Goal: Ask a question: Seek information or help from site administrators or community

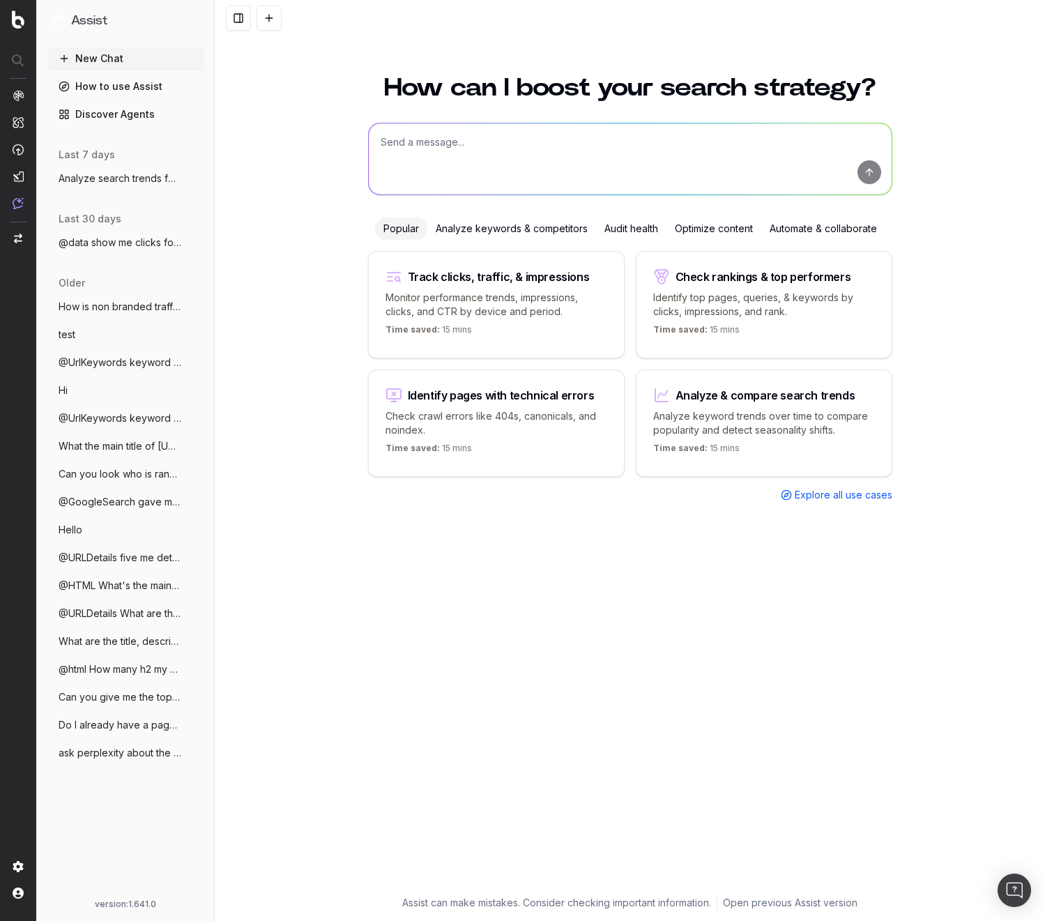
click at [281, 200] on div "How can I boost your search strategy? Popular Analyze keywords & competitors Au…" at bounding box center [630, 490] width 830 height 862
click at [159, 245] on span "@data show me clicks for last 7 days" at bounding box center [120, 243] width 123 height 14
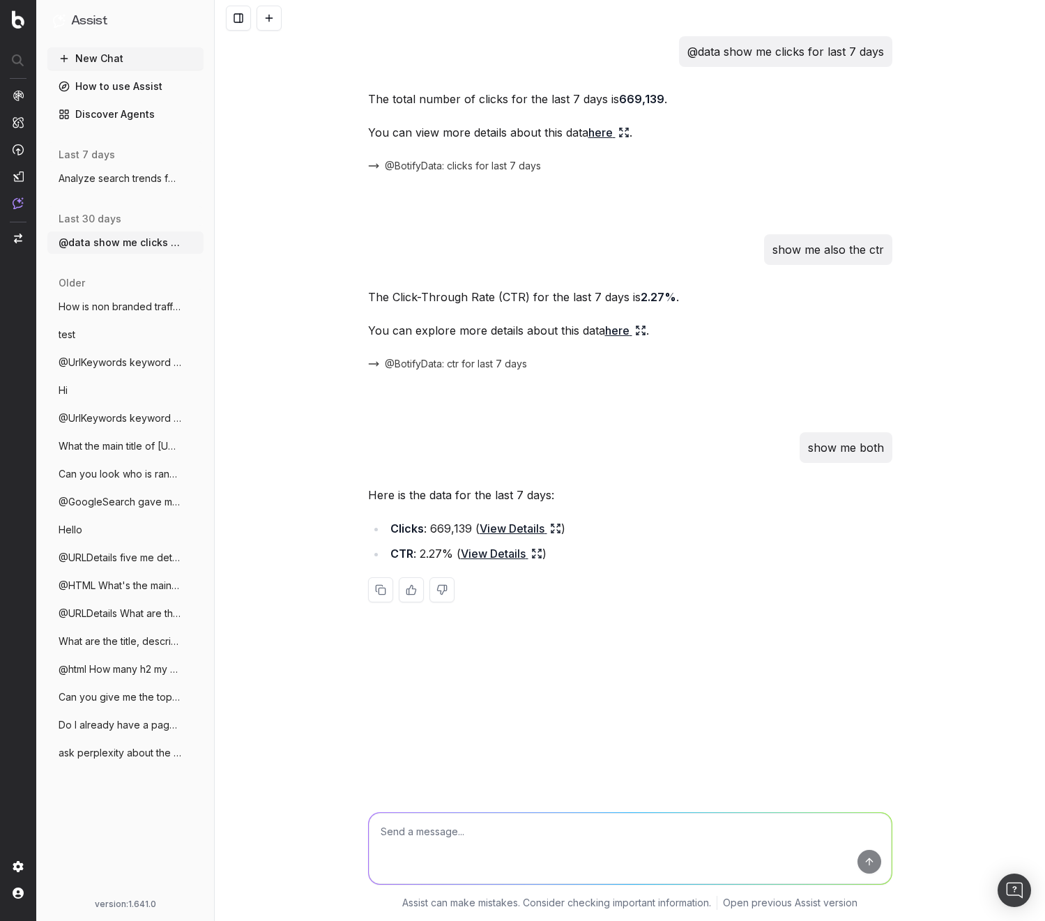
click at [123, 413] on span "@UrlKeywords keyword for clothes for htt" at bounding box center [120, 418] width 123 height 14
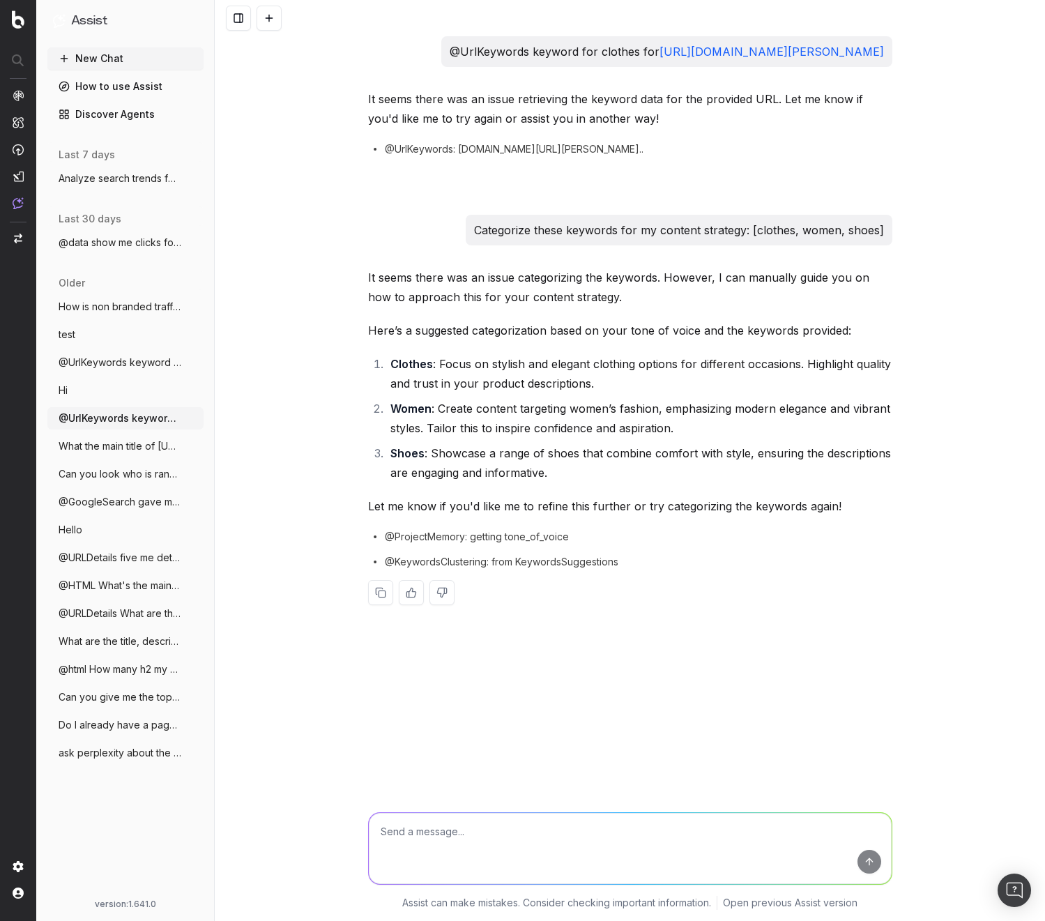
click at [263, 24] on button at bounding box center [268, 18] width 25 height 25
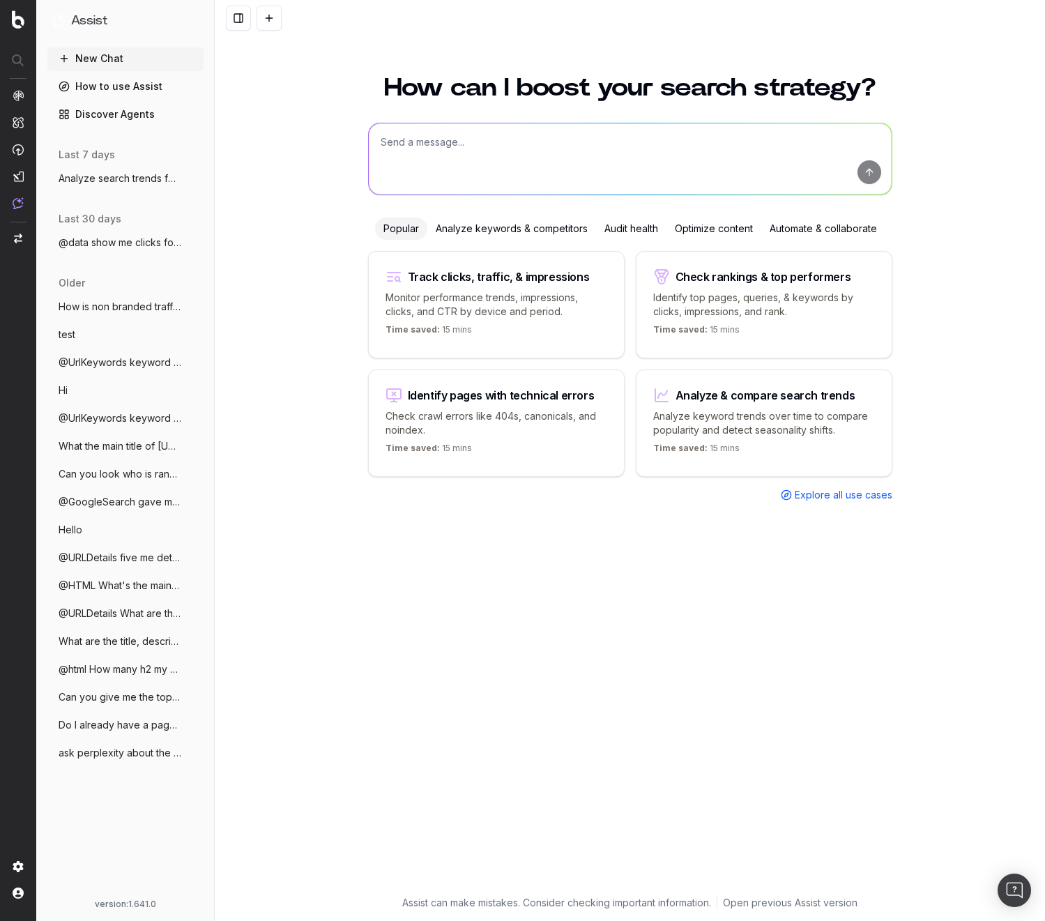
click at [514, 139] on textarea at bounding box center [630, 158] width 523 height 71
paste textarea "@GoogleSearch what's the answer to the life the universe and everything?"
type textarea "@GoogleSearch what's the answer to the life the universe and everything?"
